Goal: Book appointment/travel/reservation

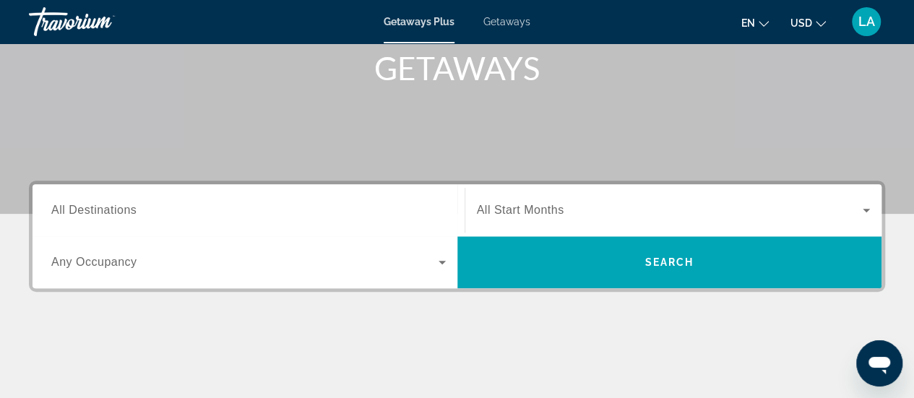
scroll to position [217, 0]
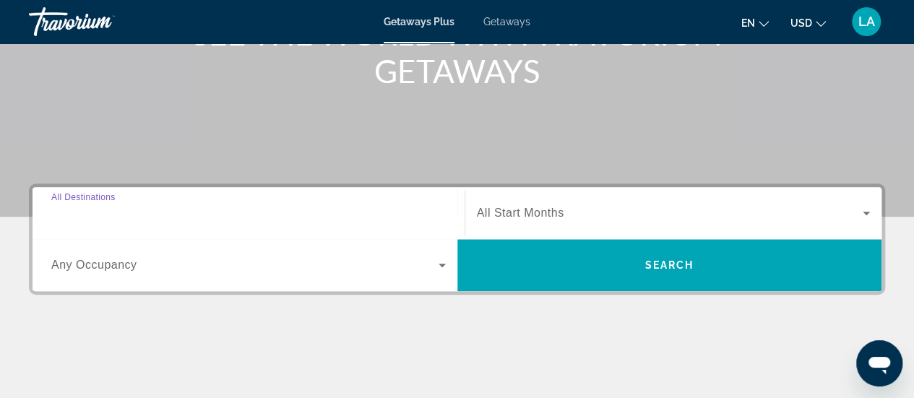
click at [319, 207] on input "Destination All Destinations" at bounding box center [248, 213] width 395 height 17
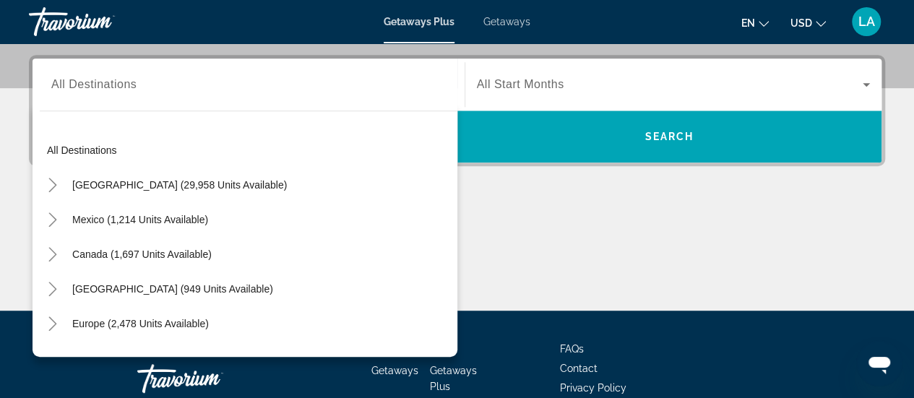
click at [319, 207] on div "All destinations [GEOGRAPHIC_DATA] (29,958 units available) [GEOGRAPHIC_DATA] (…" at bounding box center [249, 238] width 418 height 224
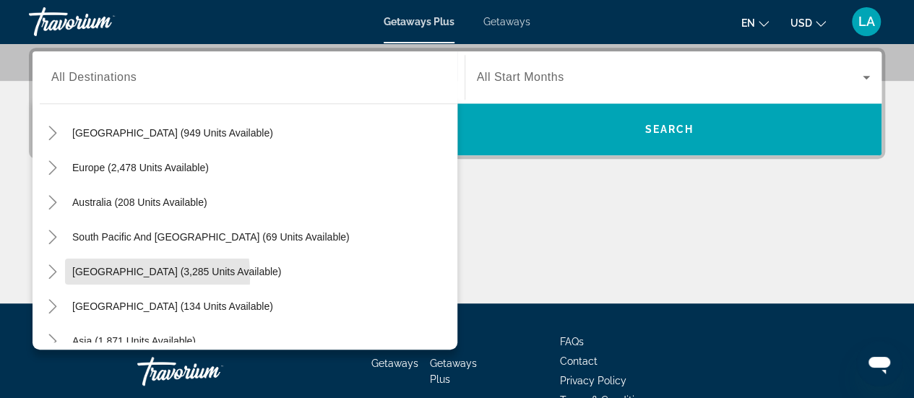
scroll to position [146, 0]
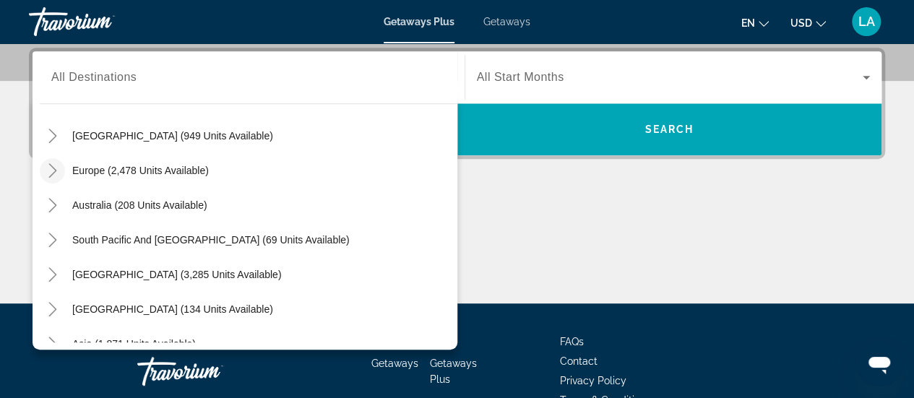
click at [52, 168] on icon "Toggle Europe (2,478 units available)" at bounding box center [53, 170] width 14 height 14
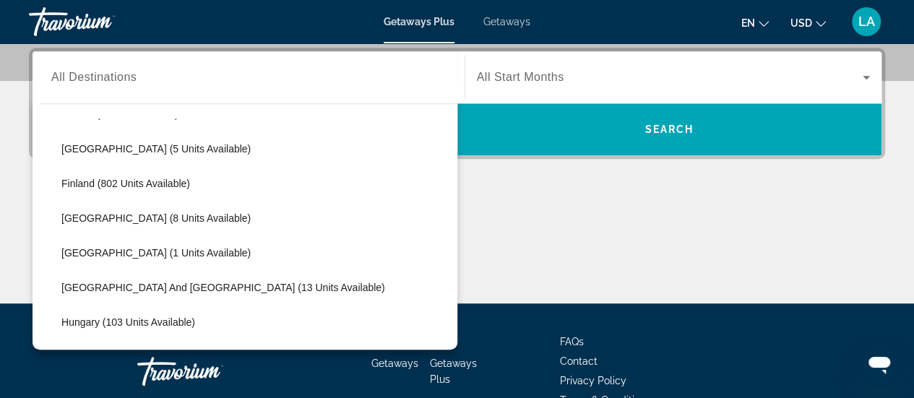
scroll to position [308, 0]
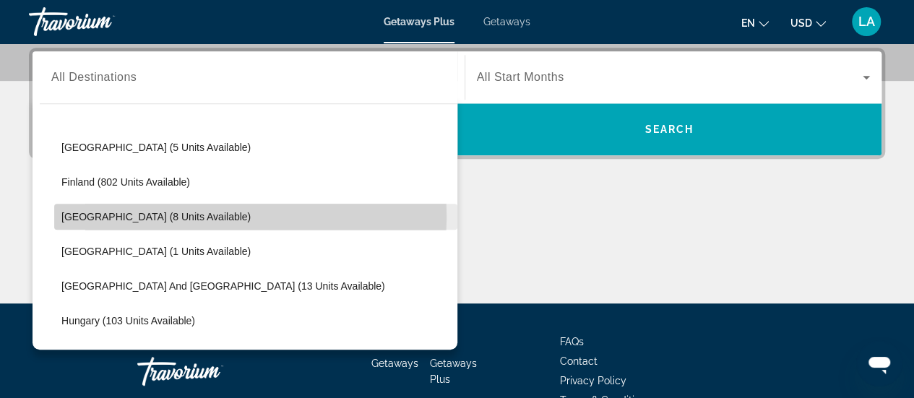
click at [82, 215] on span "[GEOGRAPHIC_DATA] (8 units available)" at bounding box center [155, 217] width 189 height 12
type input "**********"
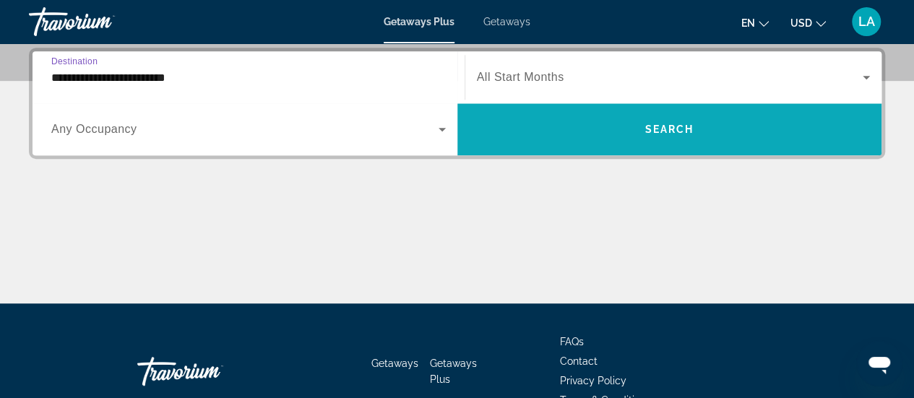
click at [644, 129] on span "Search widget" at bounding box center [669, 129] width 425 height 35
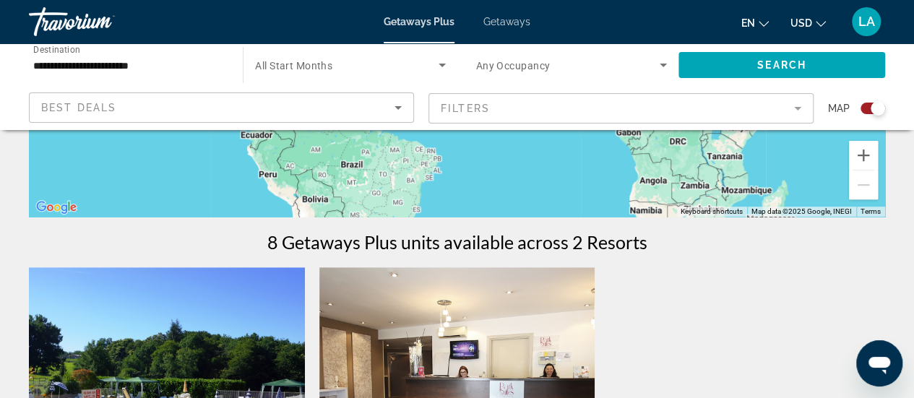
scroll to position [360, 0]
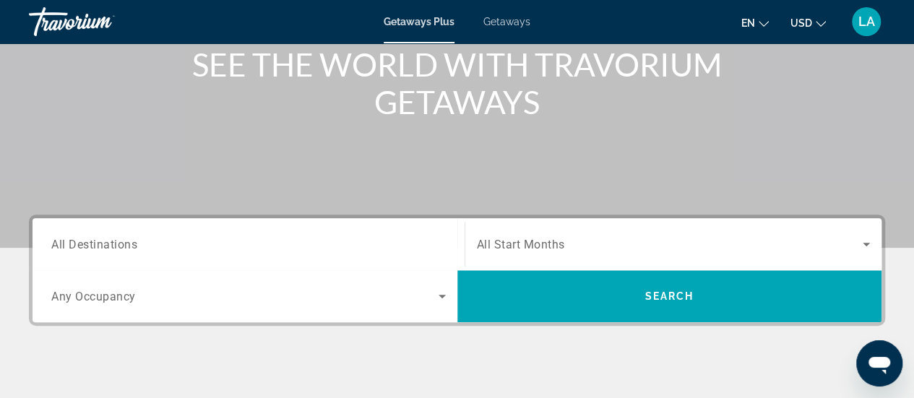
scroll to position [196, 0]
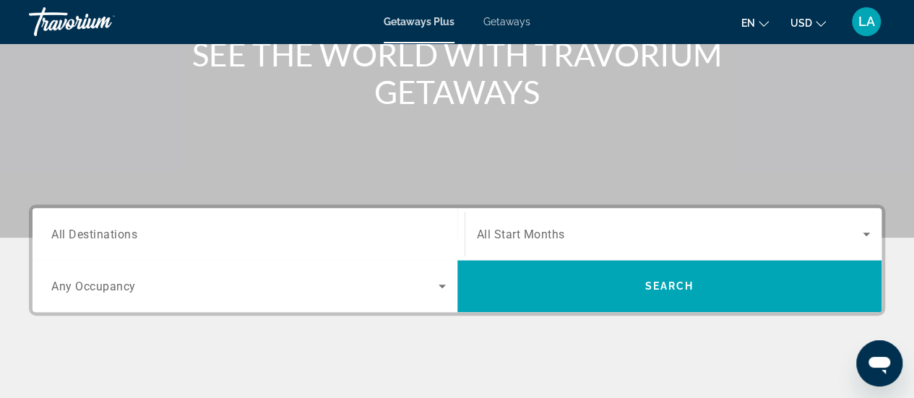
click at [281, 237] on input "Destination All Destinations" at bounding box center [248, 234] width 395 height 17
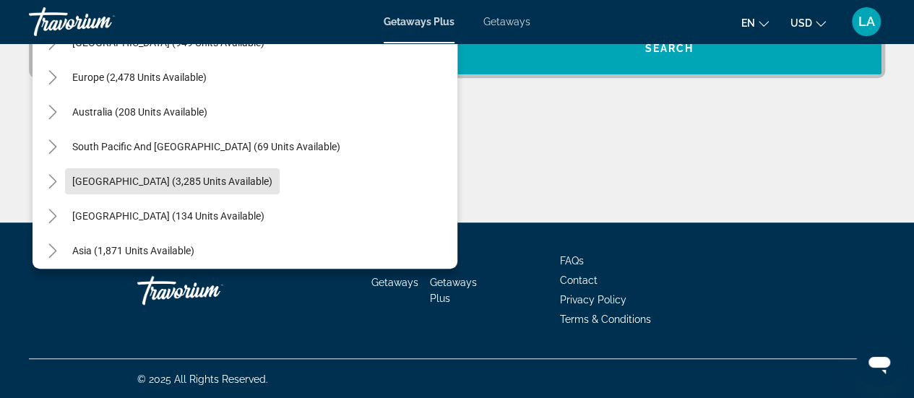
scroll to position [124, 0]
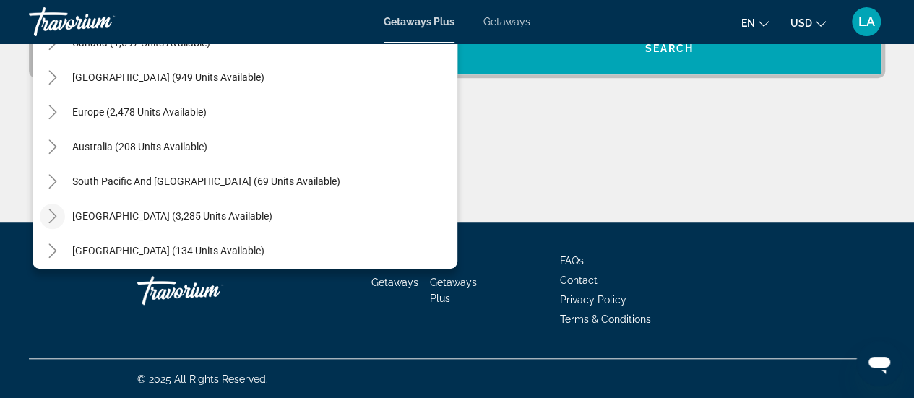
click at [57, 218] on icon "Toggle South America (3,285 units available)" at bounding box center [53, 216] width 14 height 14
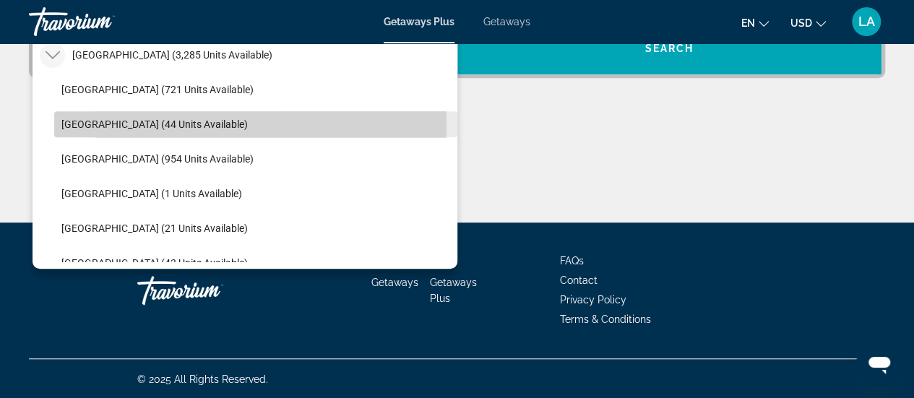
click at [87, 125] on span "[GEOGRAPHIC_DATA] (44 units available)" at bounding box center [154, 125] width 186 height 12
type input "**********"
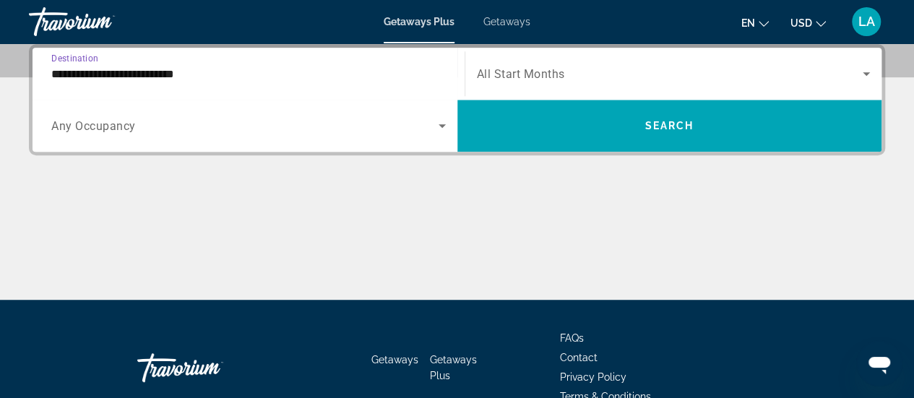
scroll to position [353, 0]
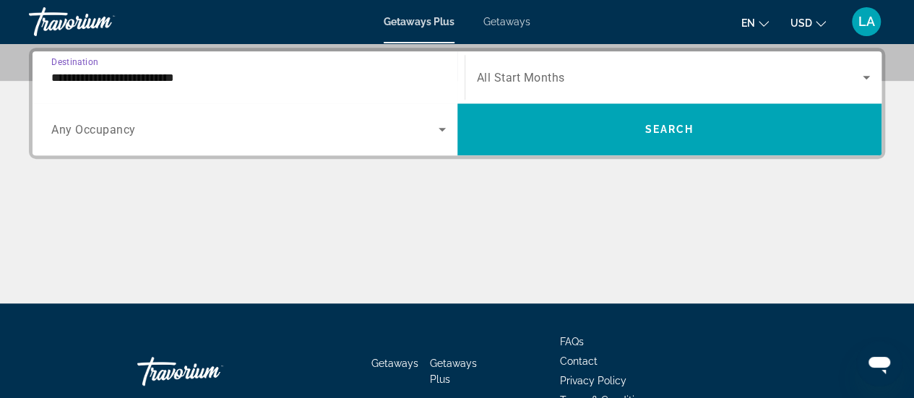
click at [444, 131] on icon "Search widget" at bounding box center [442, 129] width 17 height 17
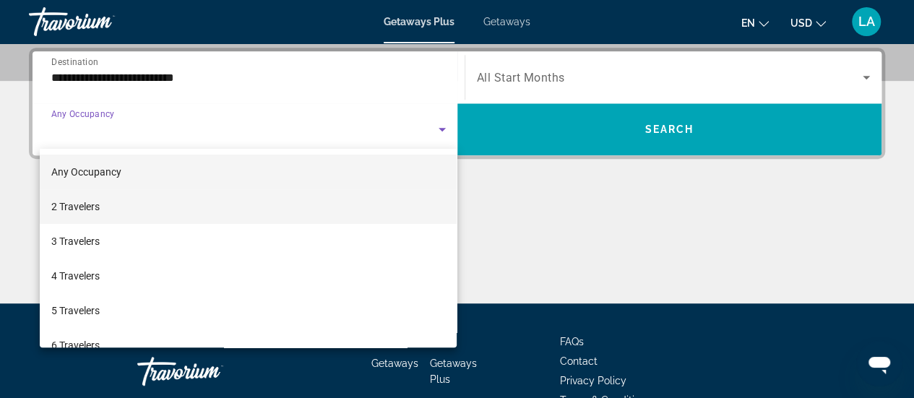
click at [75, 207] on span "2 Travelers" at bounding box center [75, 206] width 48 height 17
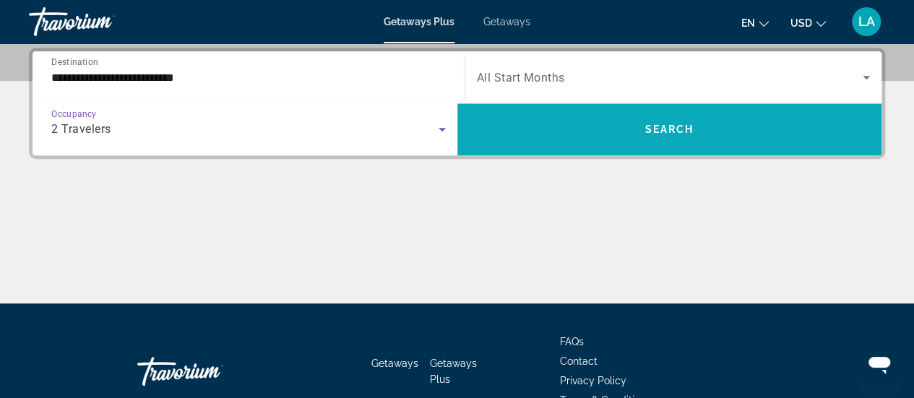
click at [671, 124] on span "Search" at bounding box center [669, 130] width 49 height 12
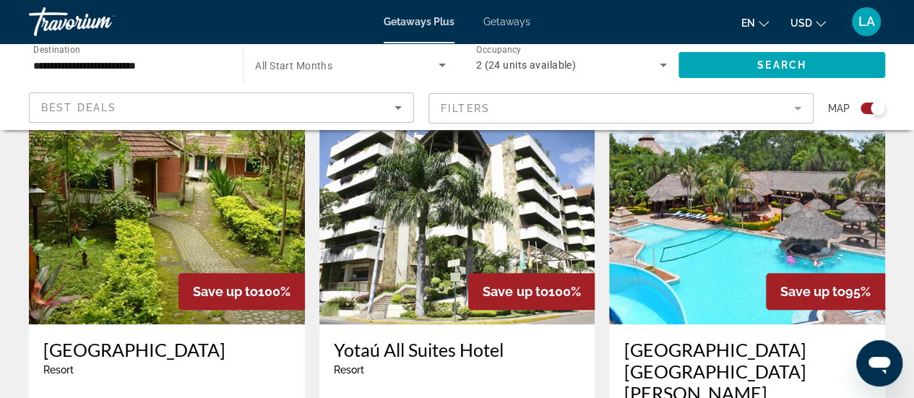
scroll to position [535, 0]
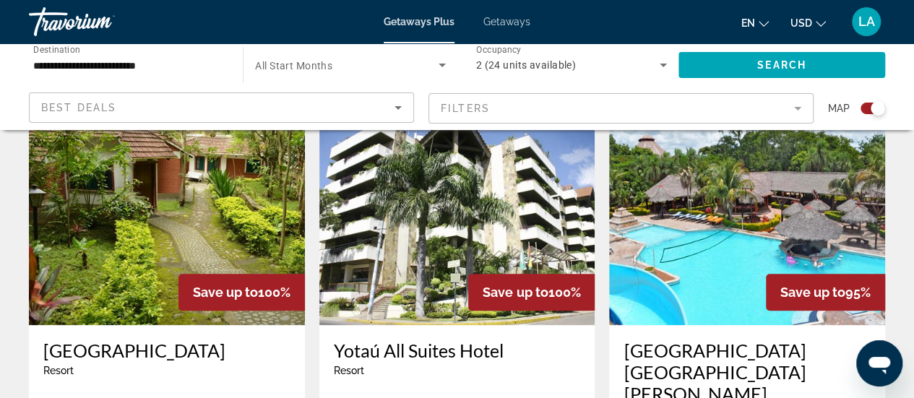
click at [756, 227] on img "Main content" at bounding box center [747, 209] width 276 height 231
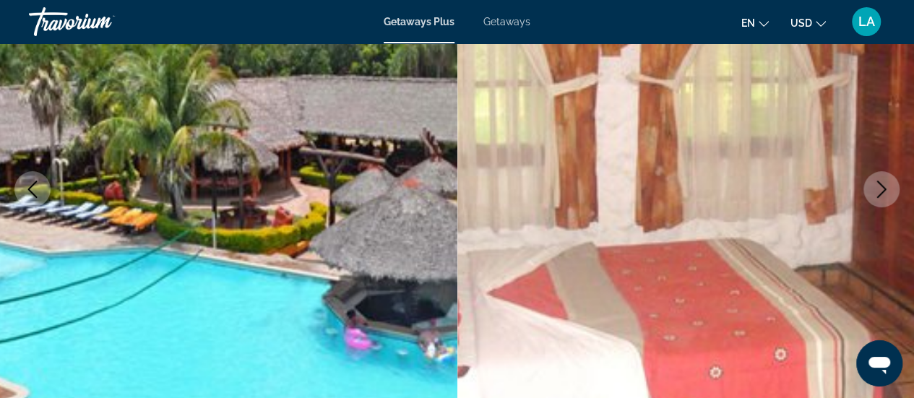
scroll to position [262, 0]
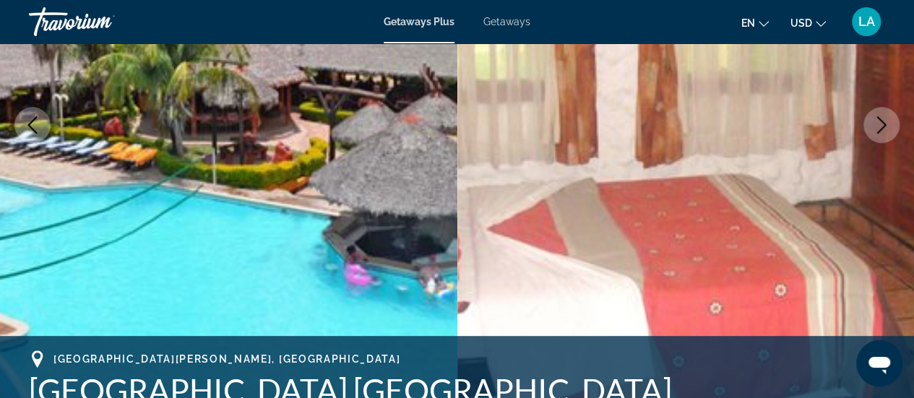
click at [879, 131] on icon "Next image" at bounding box center [881, 124] width 9 height 17
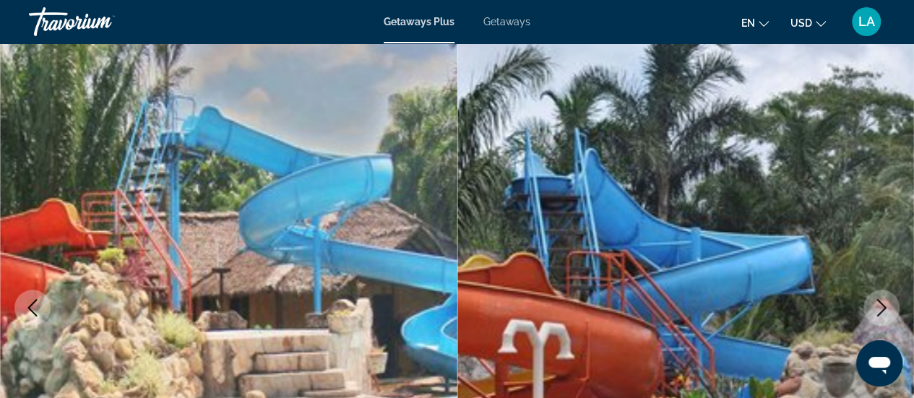
scroll to position [96, 0]
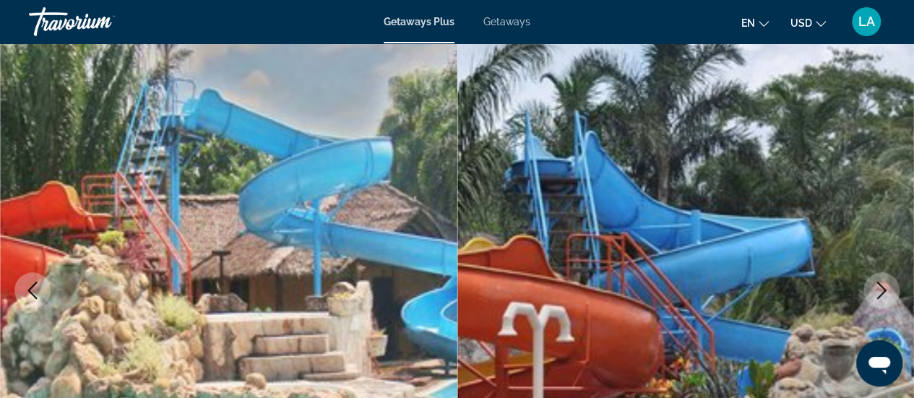
click at [887, 196] on img "Main content" at bounding box center [685, 290] width 457 height 687
click at [884, 291] on icon "Next image" at bounding box center [881, 290] width 9 height 17
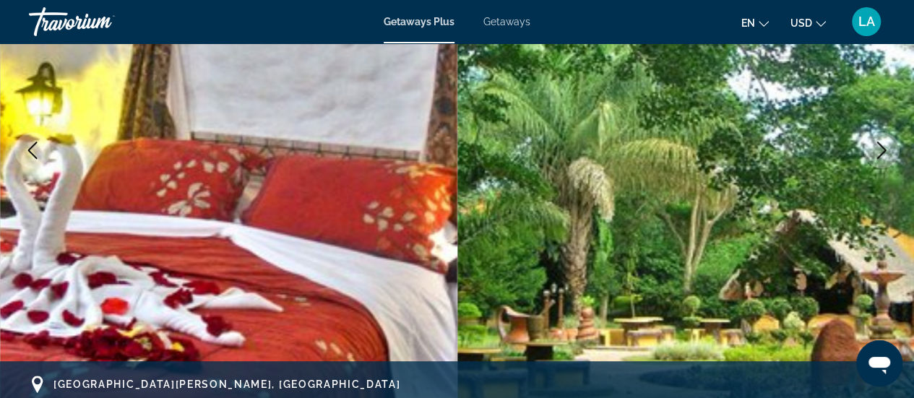
scroll to position [224, 0]
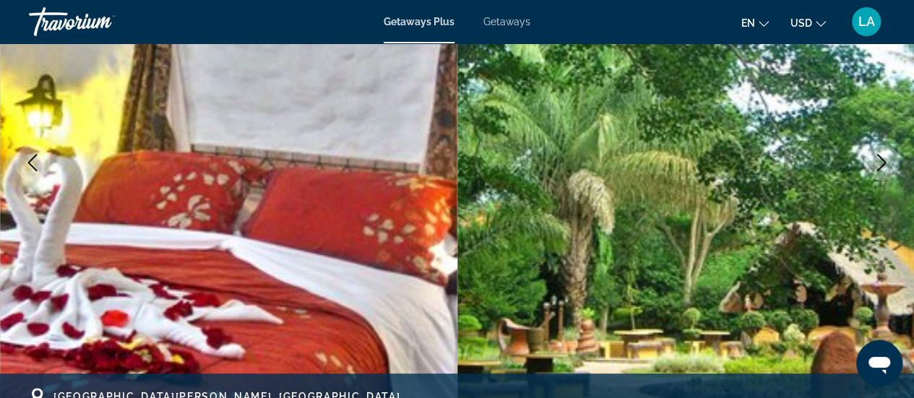
click at [882, 176] on button "Next image" at bounding box center [882, 163] width 36 height 36
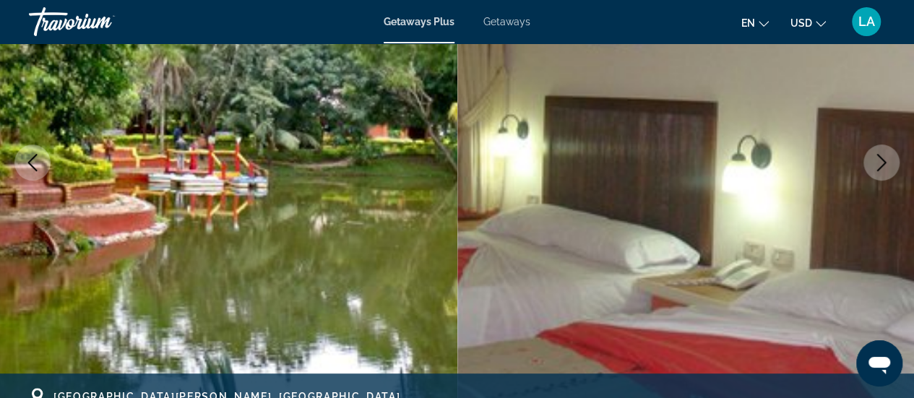
click at [885, 171] on button "Next image" at bounding box center [882, 163] width 36 height 36
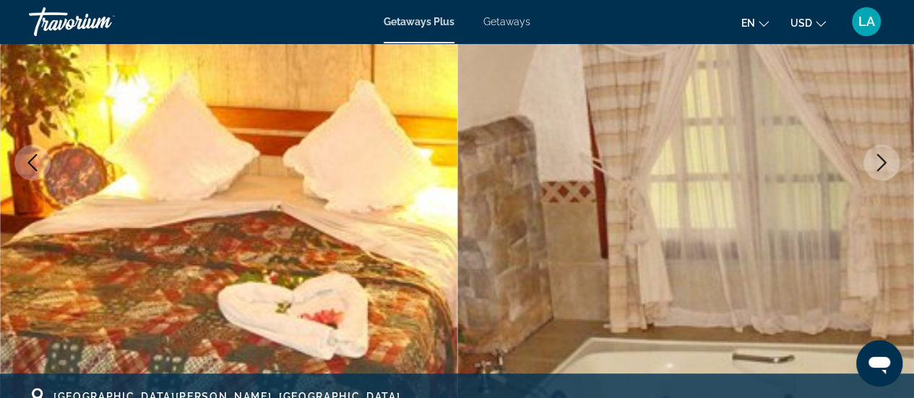
click at [875, 168] on icon "Next image" at bounding box center [881, 162] width 17 height 17
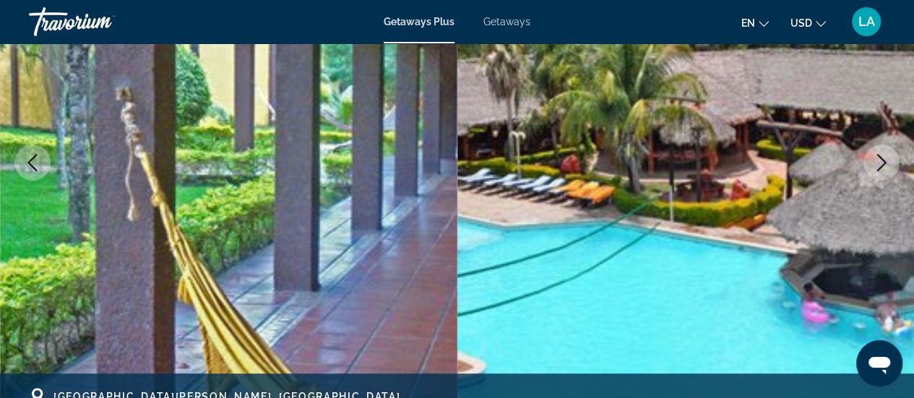
click at [880, 171] on icon "Next image" at bounding box center [881, 162] width 17 height 17
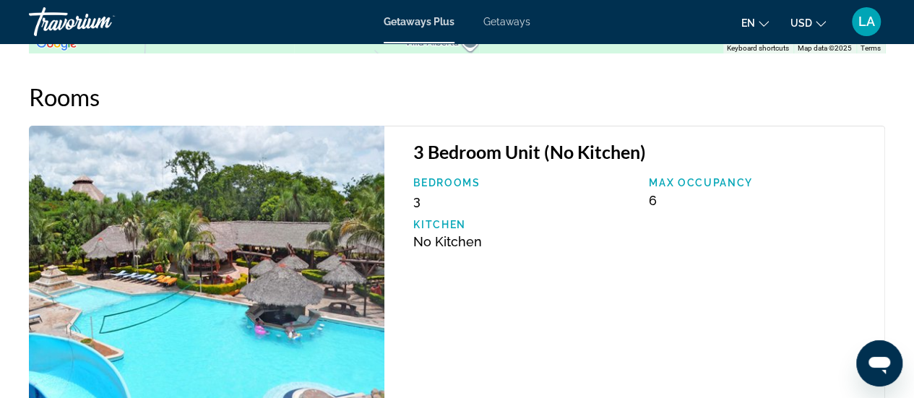
scroll to position [2531, 0]
